Goal: Transaction & Acquisition: Purchase product/service

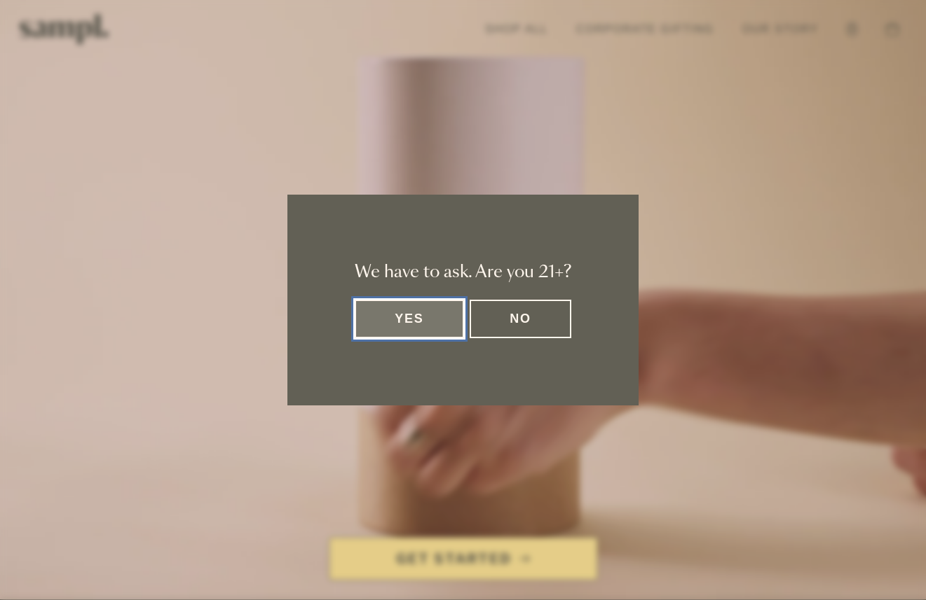
click at [373, 336] on button "Yes" at bounding box center [409, 319] width 109 height 39
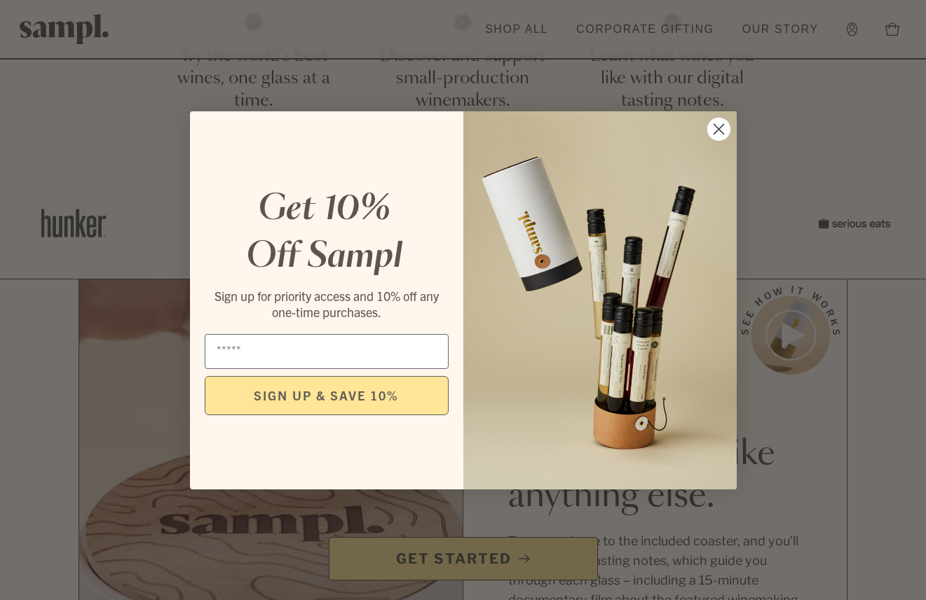
scroll to position [647, 0]
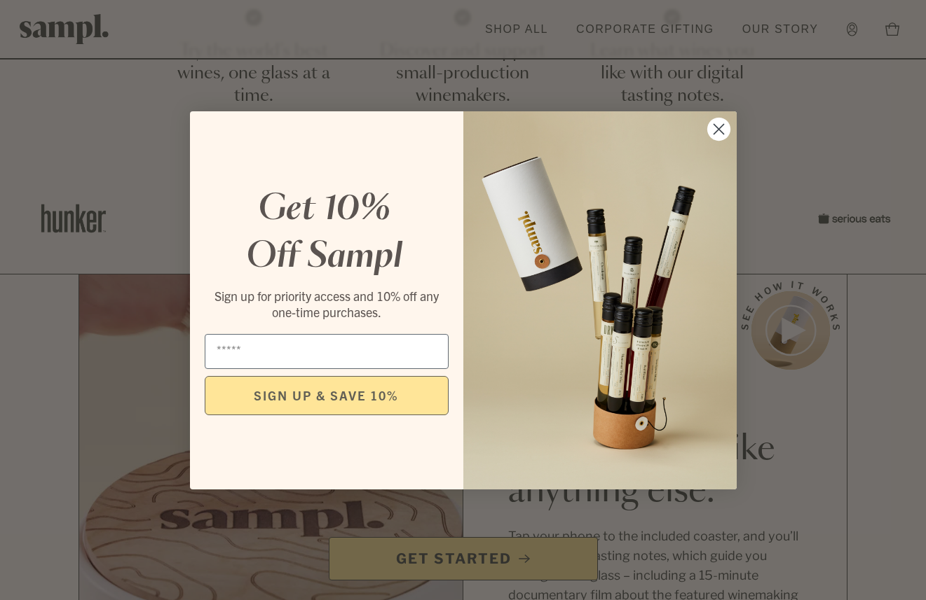
click at [718, 130] on circle "Close dialog" at bounding box center [717, 128] width 23 height 23
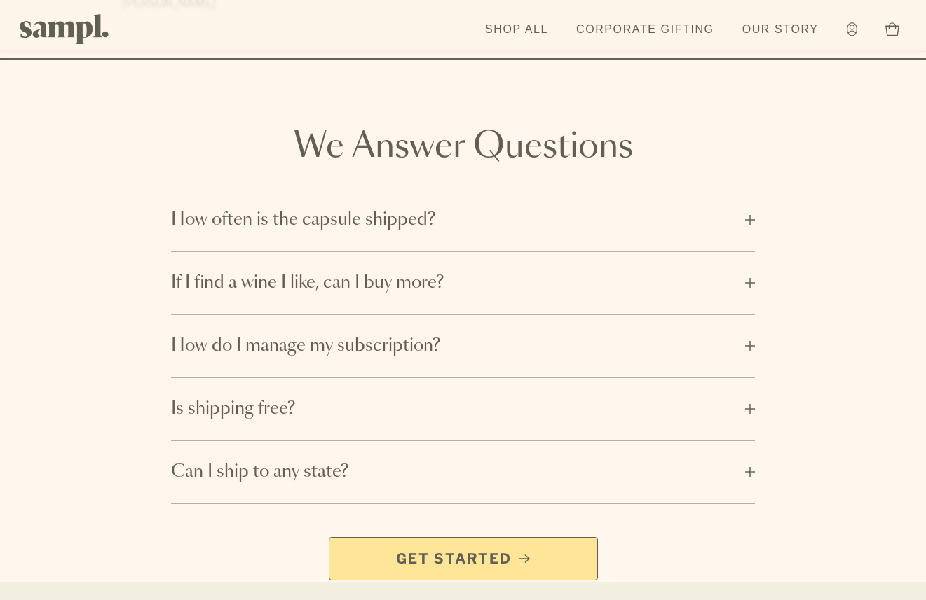
scroll to position [2439, 0]
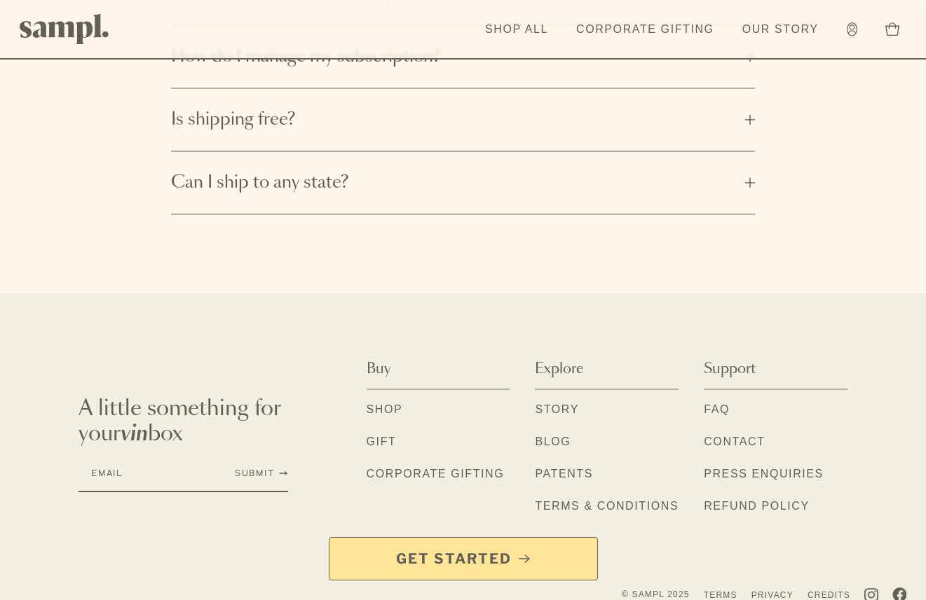
click at [386, 401] on link "Shop" at bounding box center [384, 410] width 36 height 18
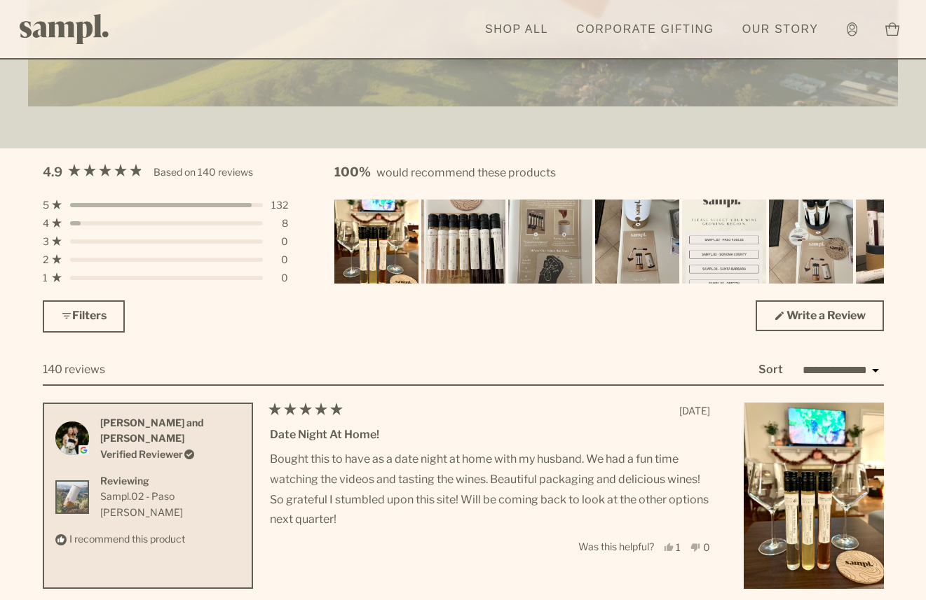
scroll to position [3842, 0]
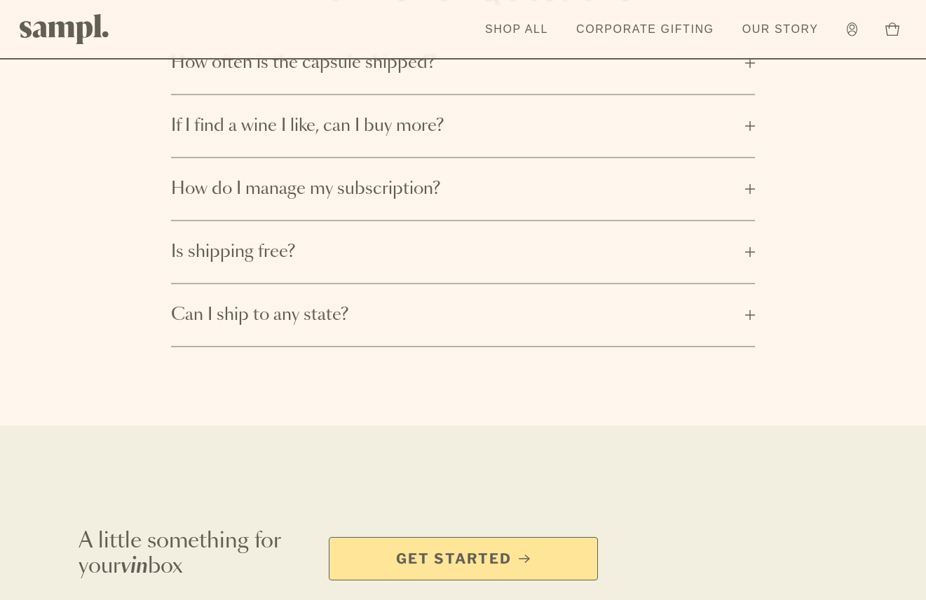
scroll to position [2372, 0]
